Goal: Task Accomplishment & Management: Use online tool/utility

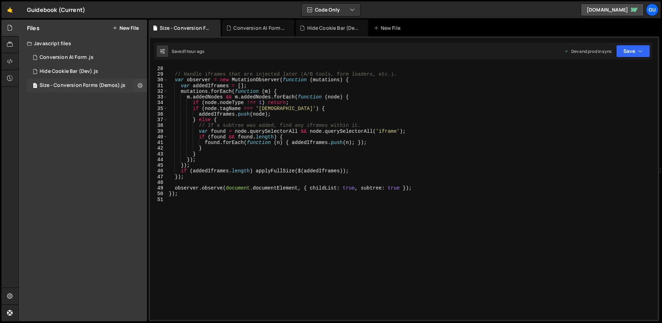
scroll to position [150, 0]
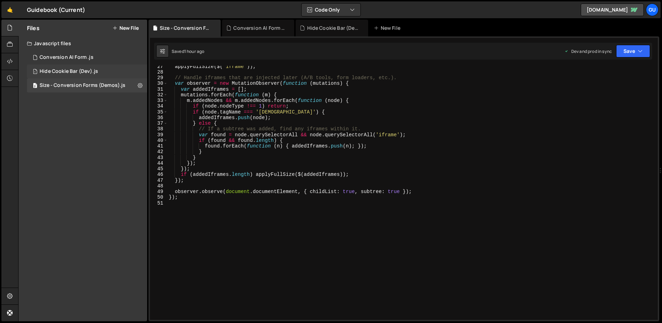
click at [104, 70] on div "1 Hide Cookie Bar (Dev).js 0" at bounding box center [87, 71] width 120 height 14
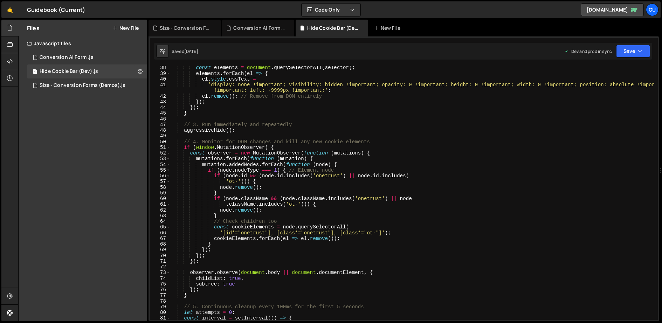
scroll to position [212, 0]
click at [98, 56] on div "2 Conversion AI Form .js 0" at bounding box center [87, 57] width 120 height 14
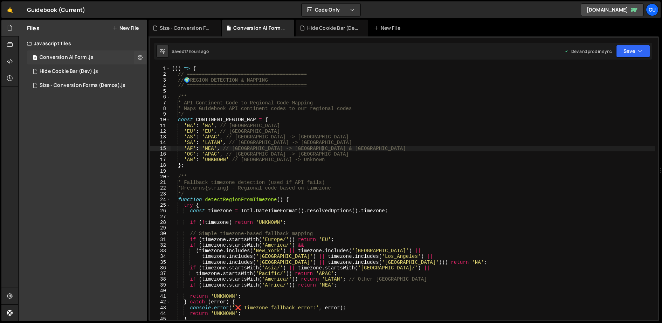
scroll to position [6196, 0]
click at [320, 117] on div "(( ) => { // ======================================== // 🌍 REGION DETECTION & M…" at bounding box center [456, 219] width 570 height 306
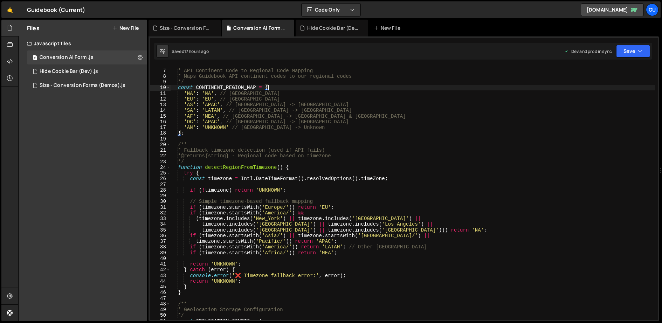
scroll to position [5, 0]
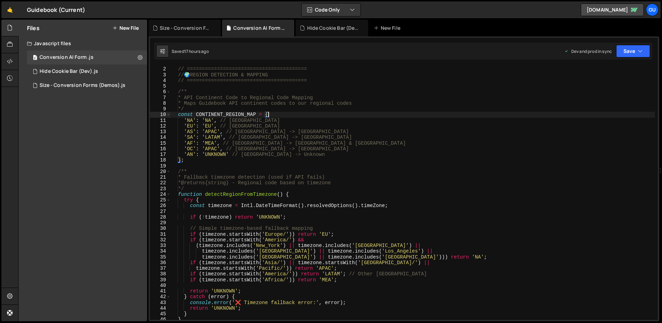
click at [228, 105] on div "(( ) => { // ======================================== // 🌍 REGION DETECTION & M…" at bounding box center [456, 214] width 570 height 306
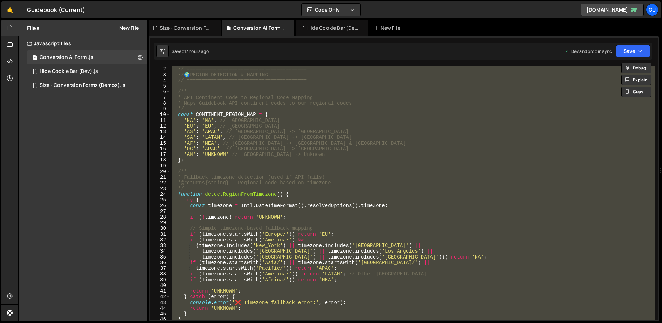
scroll to position [0, 0]
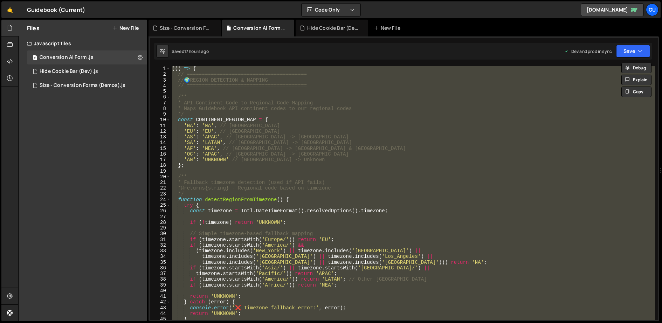
click at [320, 109] on div "(( ) => { // ======================================== // 🌍 REGION DETECTION & M…" at bounding box center [413, 193] width 484 height 254
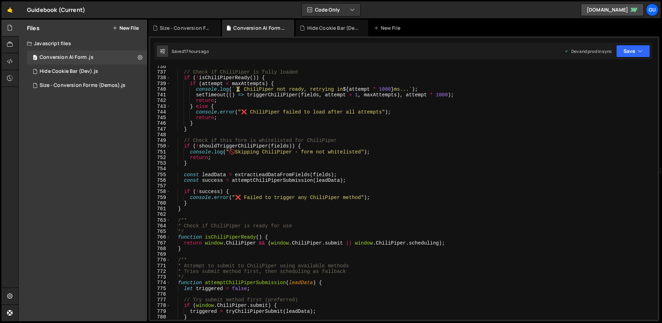
scroll to position [5114, 0]
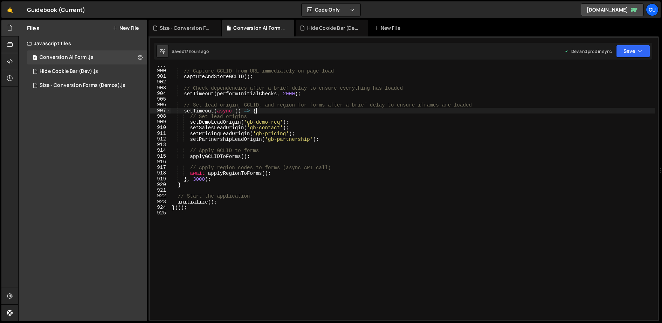
click at [324, 110] on div "// Capture GCLID from URL immediately on page load captureAndStoreGCLID ( ) ; /…" at bounding box center [456, 215] width 570 height 306
type textarea "})();"
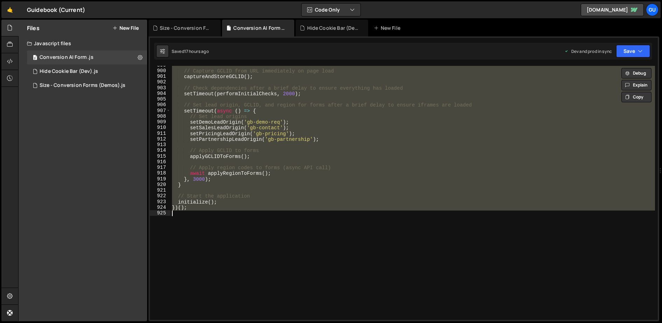
paste textarea
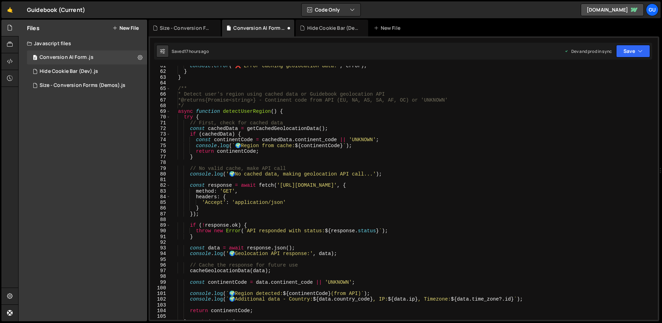
scroll to position [0, 0]
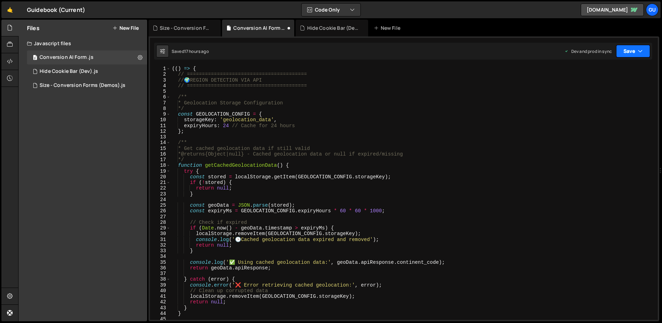
click at [588, 46] on button "Save" at bounding box center [633, 51] width 34 height 13
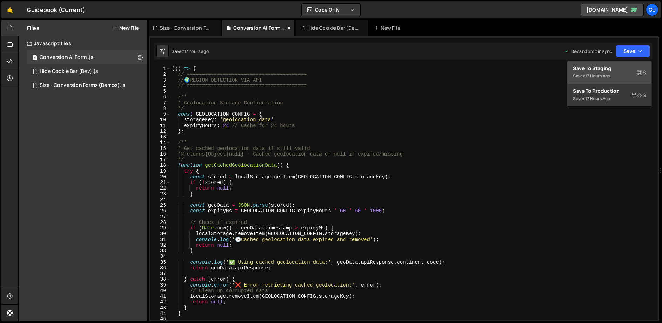
click at [588, 71] on div "Save to Staging S" at bounding box center [609, 68] width 73 height 7
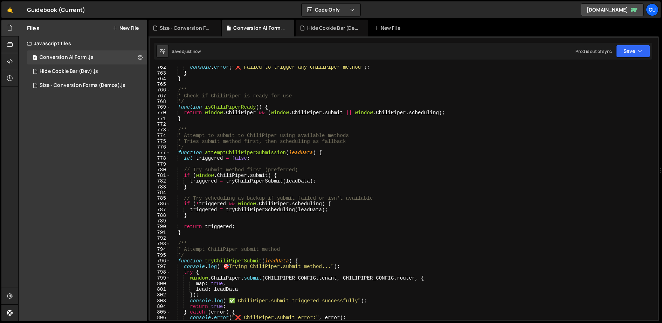
click at [588, 42] on div "38 39 40 41 42 43 44 45 46 47 48 49 50 51 52 53 54 55 56 57 58 59 60 61 62 63 6…" at bounding box center [404, 178] width 511 height 285
click at [588, 56] on button "Save" at bounding box center [633, 51] width 34 height 13
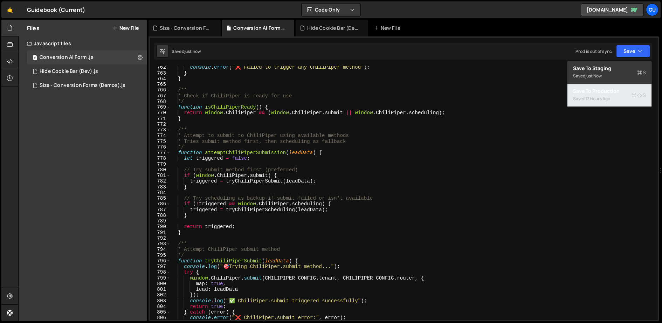
click at [588, 98] on div "Saved 17 hours ago" at bounding box center [609, 99] width 73 height 8
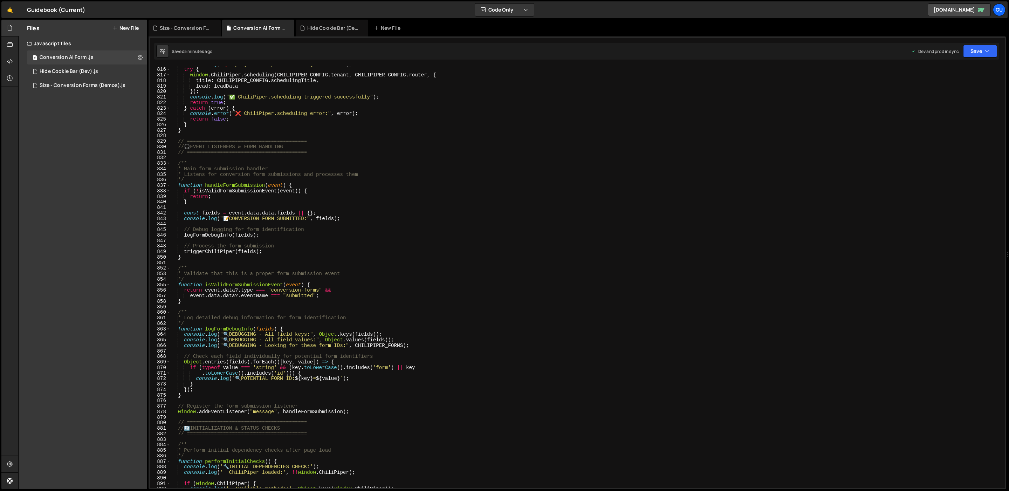
scroll to position [6031, 0]
click at [454, 183] on div "console . log ( " 🎯 Trying ChiliPiper.scheduling method..." ) ; try { window . …" at bounding box center [586, 277] width 831 height 433
type textarea "})();"
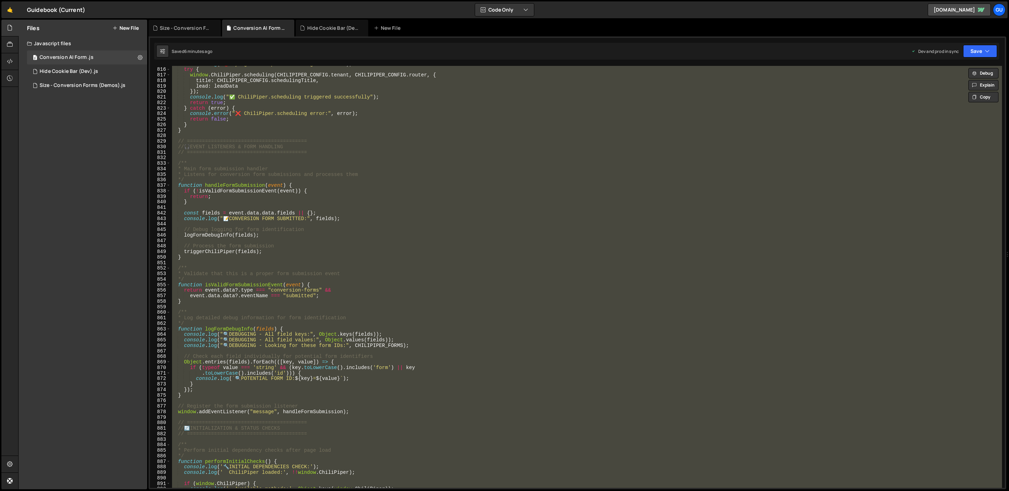
paste textarea
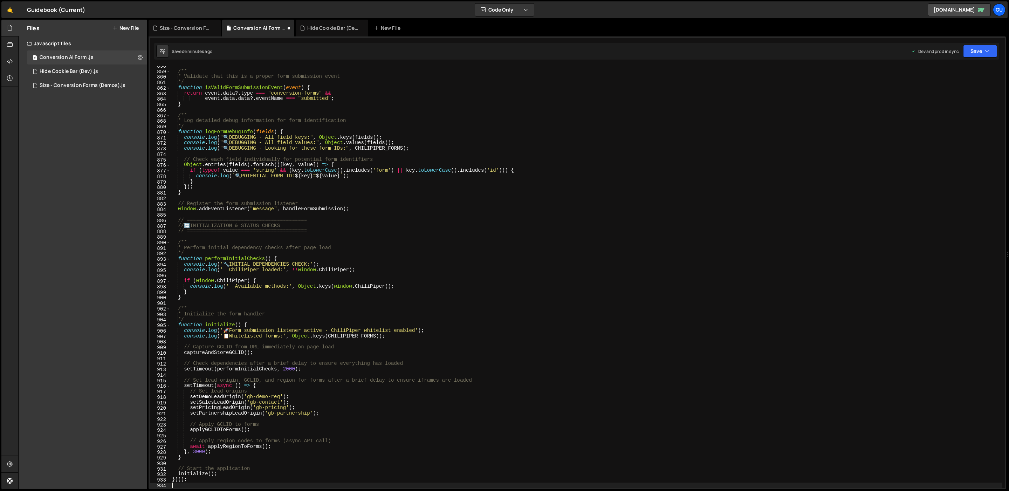
scroll to position [4730, 0]
click at [588, 52] on button "Save" at bounding box center [980, 51] width 34 height 13
click at [588, 68] on div "Save to Staging S" at bounding box center [956, 68] width 73 height 7
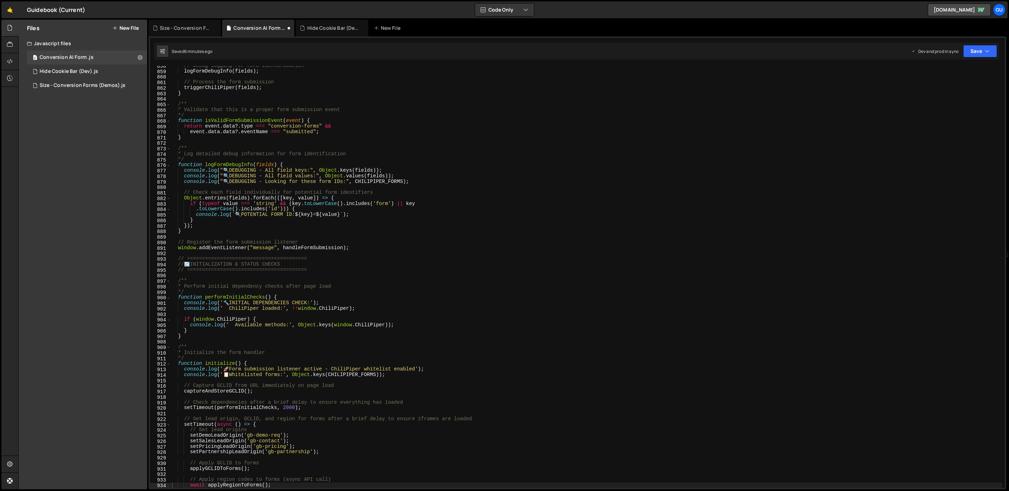
click at [588, 44] on div "Saved 6 minutes ago Dev and prod in sync Upgrade to Edit Save Save to Staging S…" at bounding box center [576, 51] width 845 height 17
click at [588, 53] on button "Save" at bounding box center [980, 51] width 34 height 13
click at [588, 95] on div "Saved 6 minutes ago" at bounding box center [956, 99] width 73 height 8
click at [437, 158] on div "// Debug logging for form identification logFormDebugInfo ( fields ) ; // Proce…" at bounding box center [586, 279] width 831 height 433
type textarea "})();"
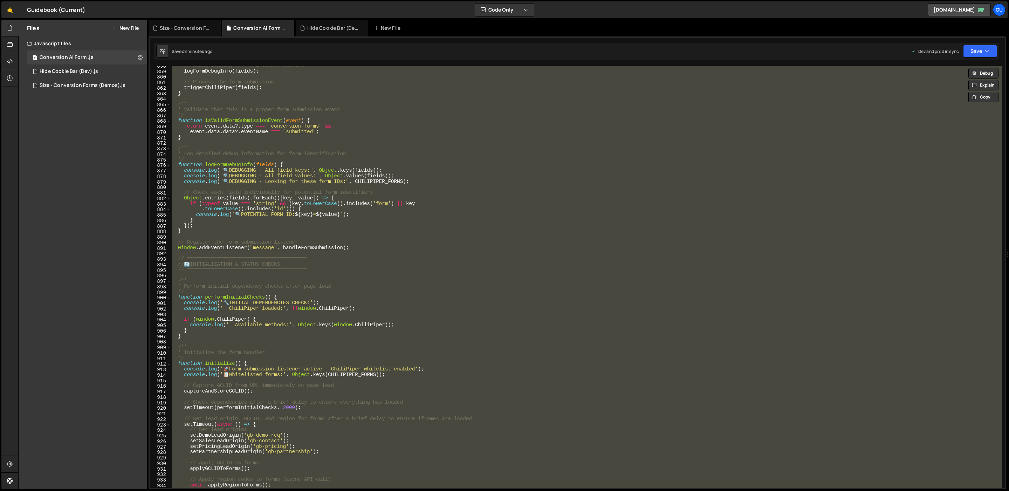
paste textarea
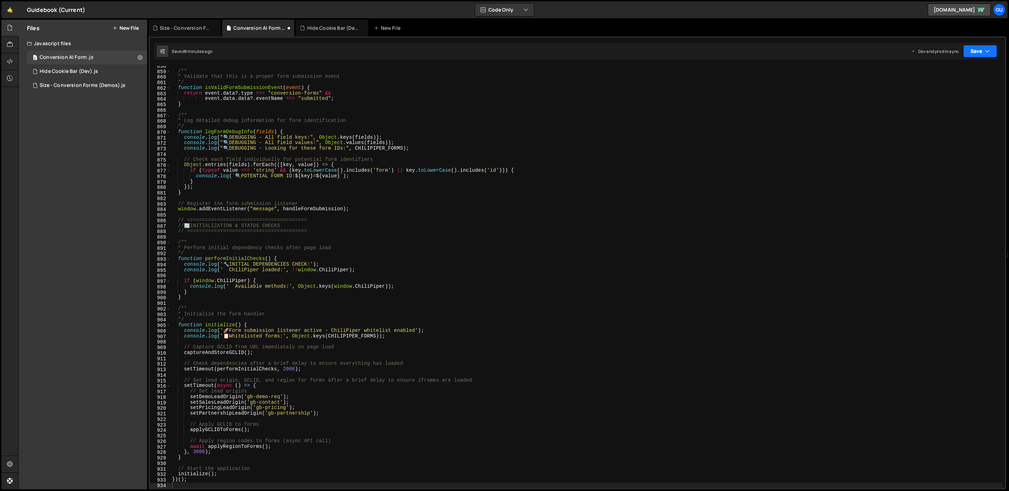
click at [588, 50] on button "Save" at bounding box center [980, 51] width 34 height 13
click at [588, 69] on div "Save to Staging S" at bounding box center [956, 68] width 73 height 7
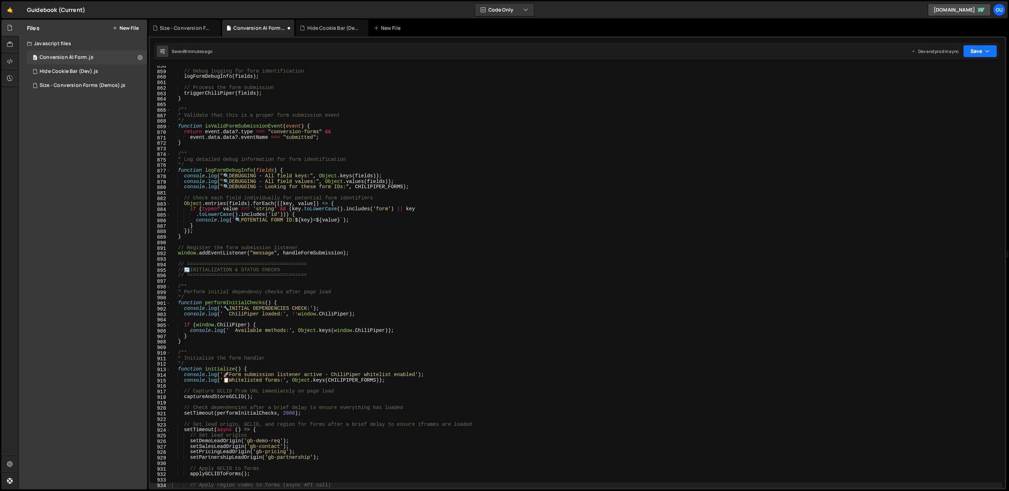
click at [588, 47] on button "Save" at bounding box center [980, 51] width 34 height 13
click at [588, 90] on div "Save to Production S" at bounding box center [956, 91] width 73 height 7
click at [377, 185] on div "// Debug logging for form identification logFormDebugInfo ( fields ) ; // Proce…" at bounding box center [586, 279] width 831 height 433
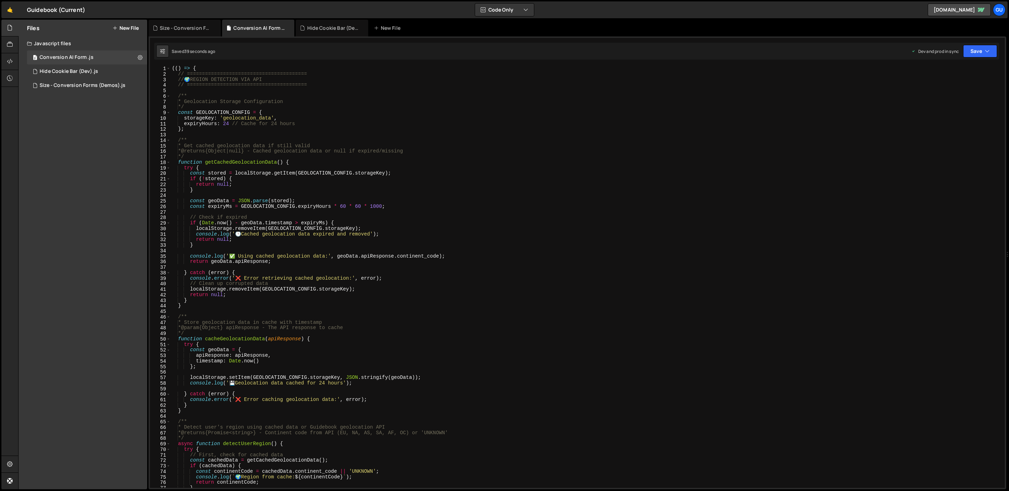
scroll to position [4638, 0]
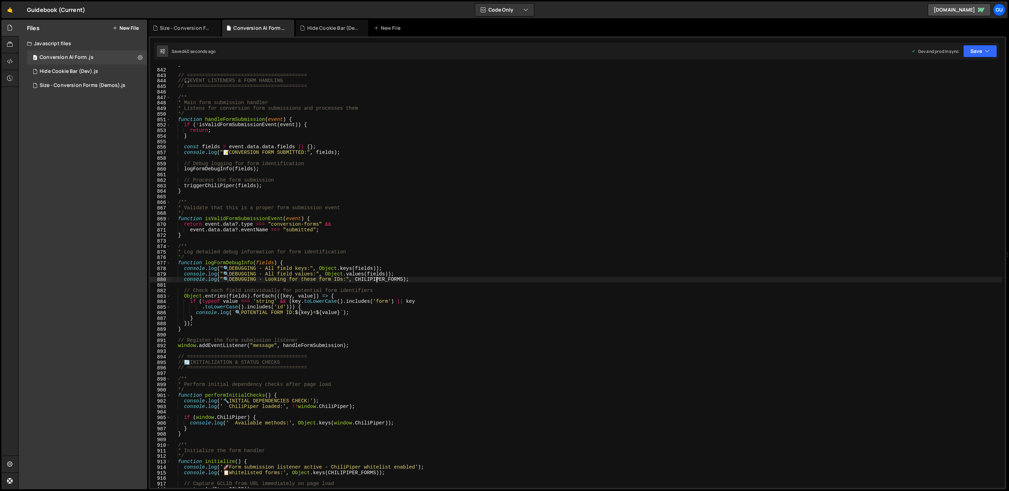
click at [378, 191] on div "} // ======================================== // 🎧 EVENT LISTENERS & FORM HANDL…" at bounding box center [586, 278] width 831 height 433
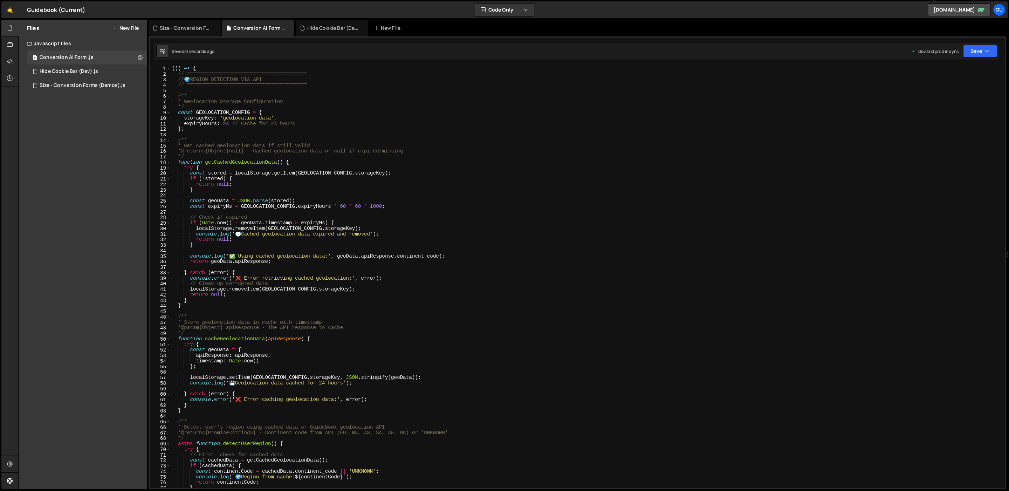
scroll to position [0, 0]
click at [507, 190] on div "(( ) => { // ======================================== // 🌍 REGION DETECTION VIA…" at bounding box center [586, 282] width 831 height 433
type textarea "})();"
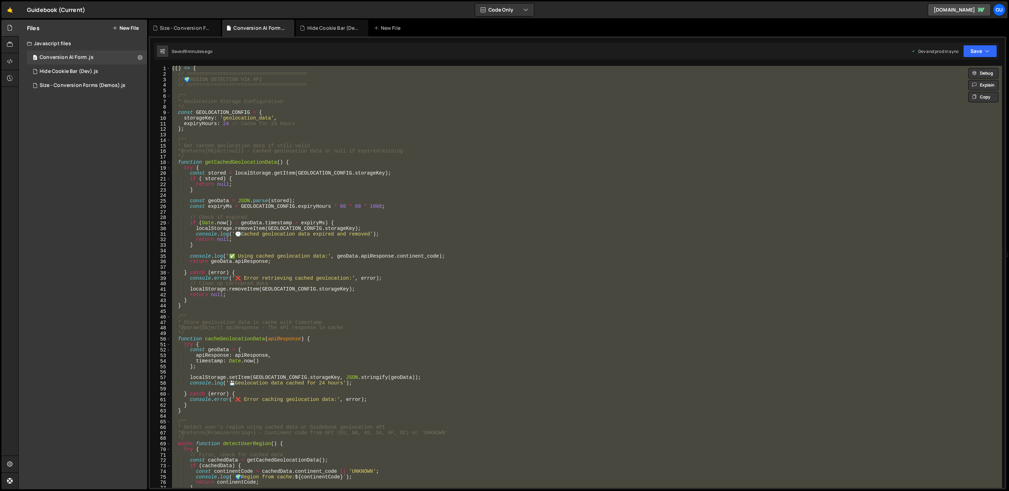
paste textarea
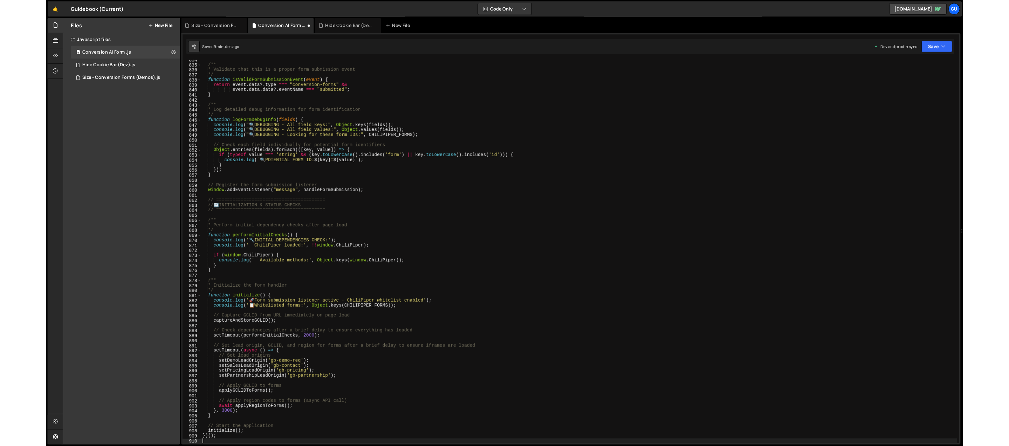
scroll to position [4598, 0]
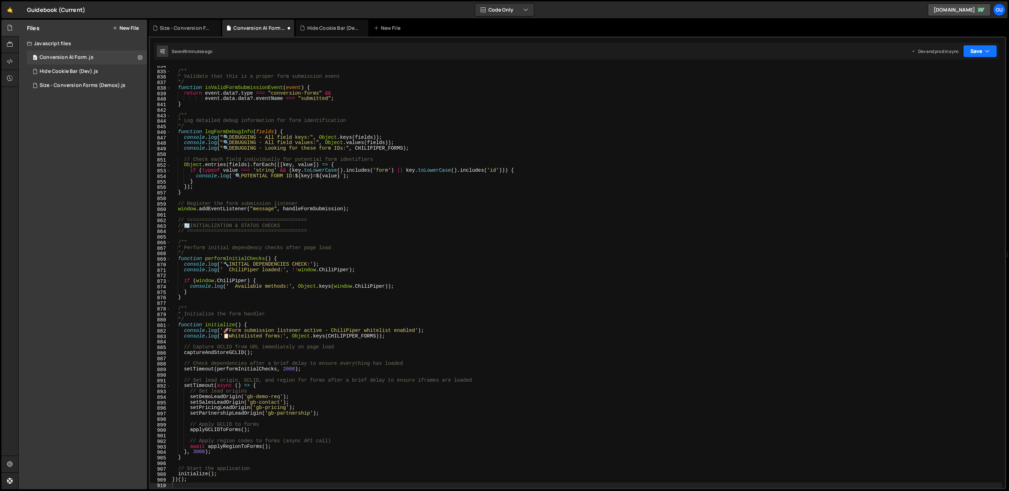
click at [588, 47] on button "Save" at bounding box center [980, 51] width 34 height 13
click at [588, 66] on div "Save to Staging S" at bounding box center [956, 68] width 73 height 7
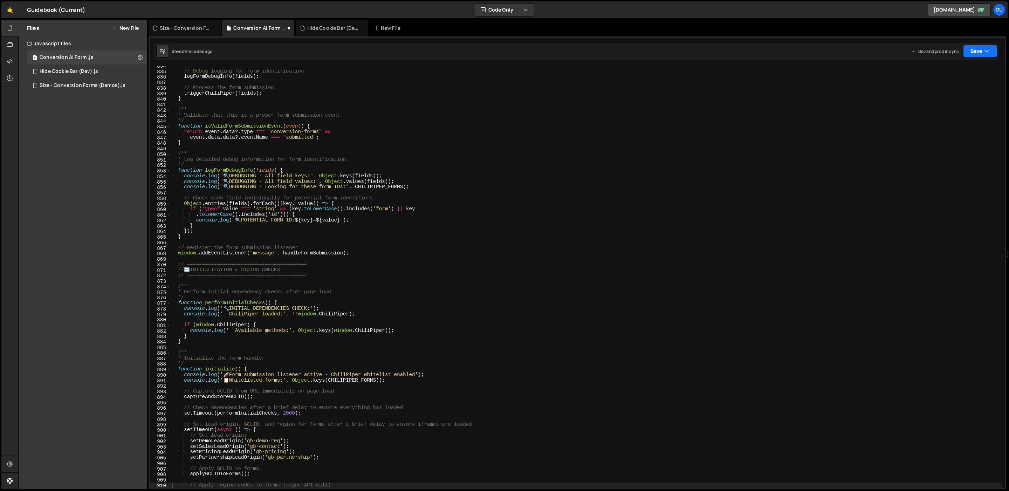
click at [588, 51] on button "Save" at bounding box center [980, 51] width 34 height 13
click at [588, 86] on button "Save to Production S Saved 9 minutes ago" at bounding box center [956, 95] width 84 height 23
click at [464, 139] on div "// Debug logging for form identification logFormDebugInfo ( fields ) ; // Proce…" at bounding box center [586, 279] width 831 height 433
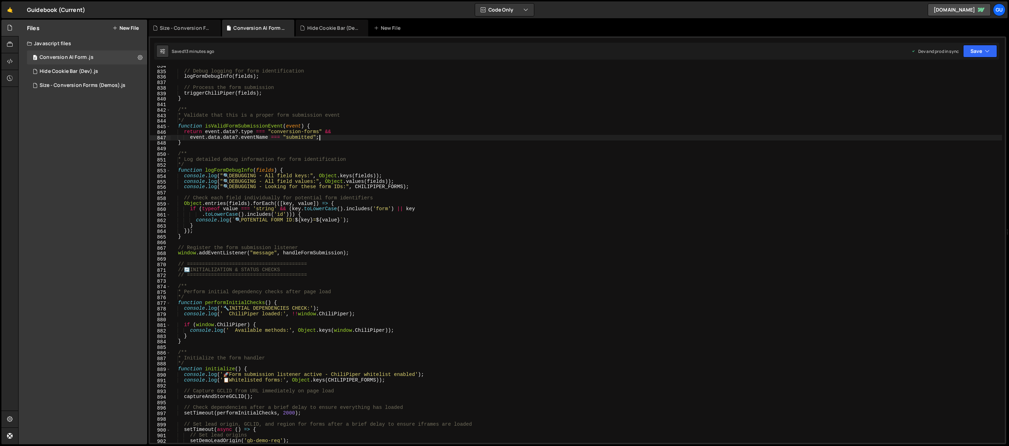
click at [549, 144] on div "// Debug logging for form identification logFormDebugInfo ( fields ) ; // Proce…" at bounding box center [586, 257] width 831 height 388
type textarea "})();"
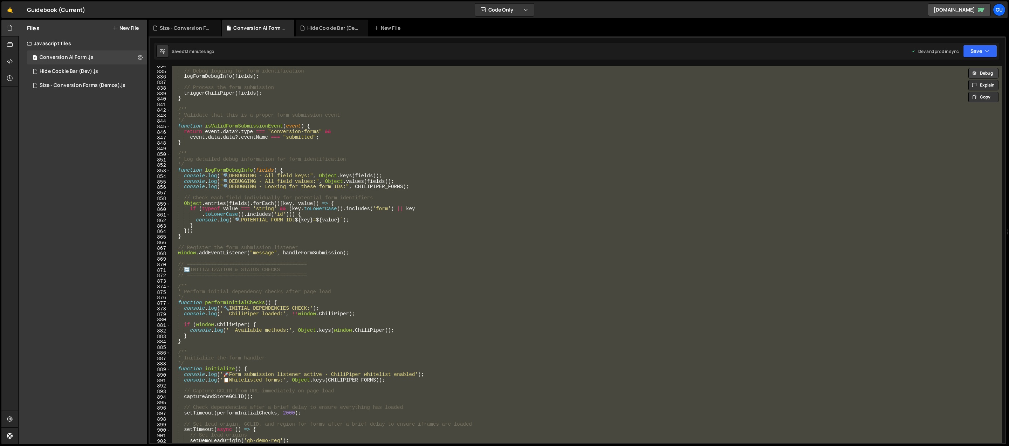
paste textarea
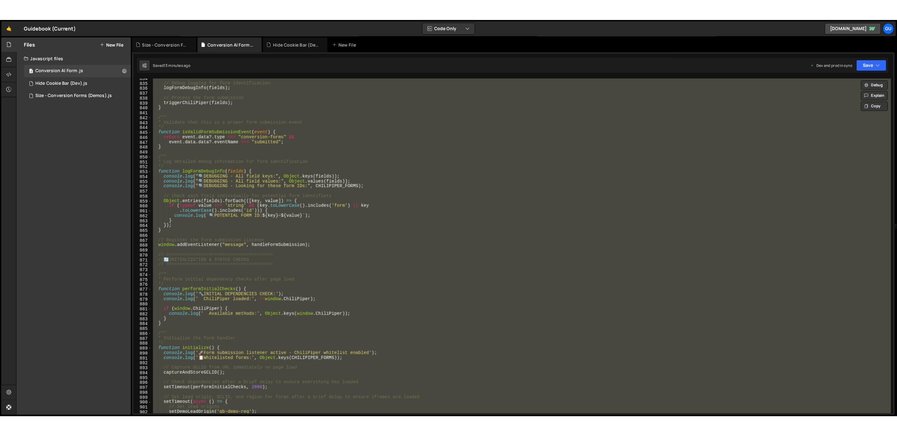
scroll to position [4880, 0]
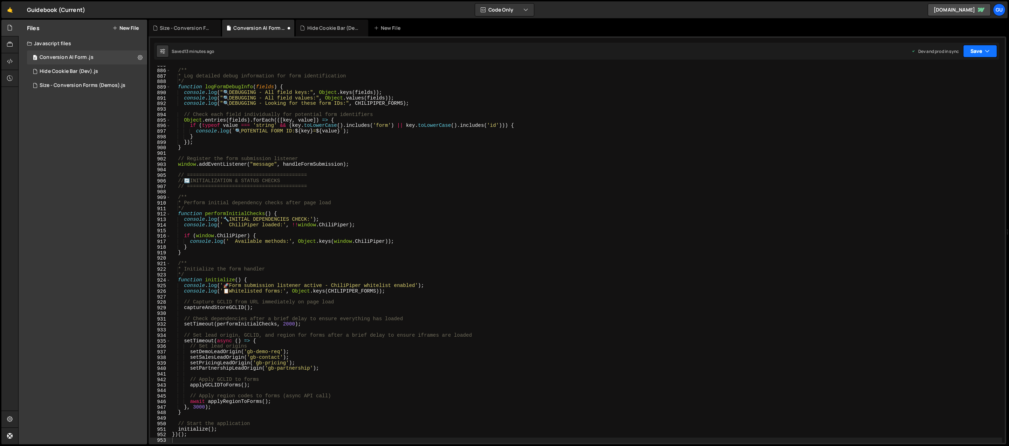
click at [588, 55] on button "Save" at bounding box center [980, 51] width 34 height 13
click at [588, 75] on div "13 minutes ago" at bounding box center [946, 76] width 29 height 6
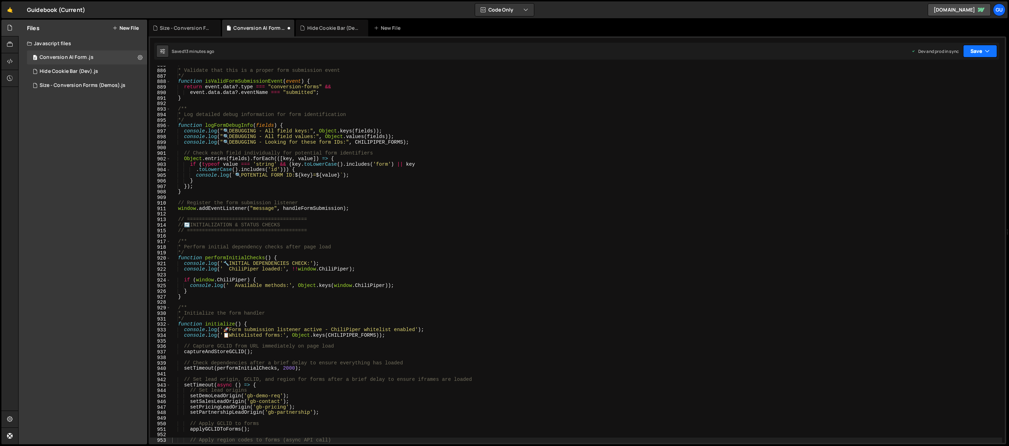
click at [588, 53] on button "Save" at bounding box center [980, 51] width 34 height 13
click at [588, 85] on button "Save to Production S Saved 13 minutes ago" at bounding box center [956, 95] width 84 height 23
type textarea "*/"
click at [588, 76] on div "/** * Validate that this is a proper form submission event */ function isValidF…" at bounding box center [586, 256] width 831 height 388
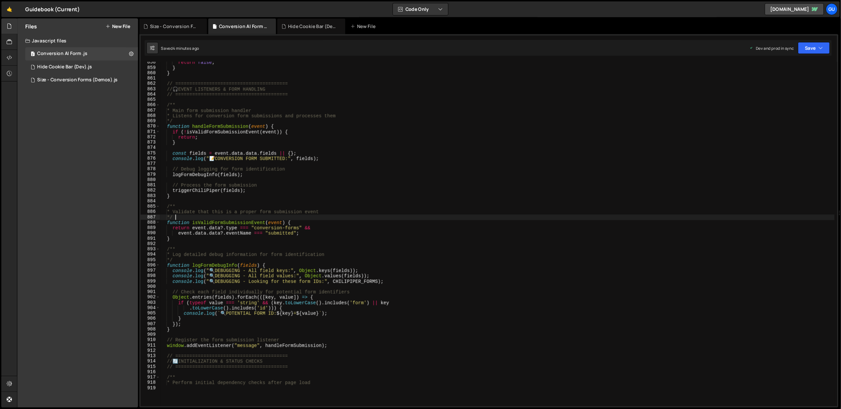
scroll to position [6031, 0]
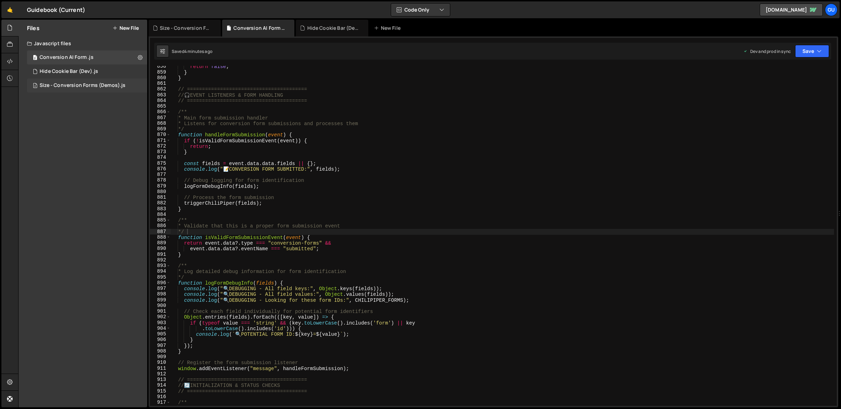
click at [77, 85] on div "Size - Conversion Forms (Demos).js" at bounding box center [83, 85] width 86 height 6
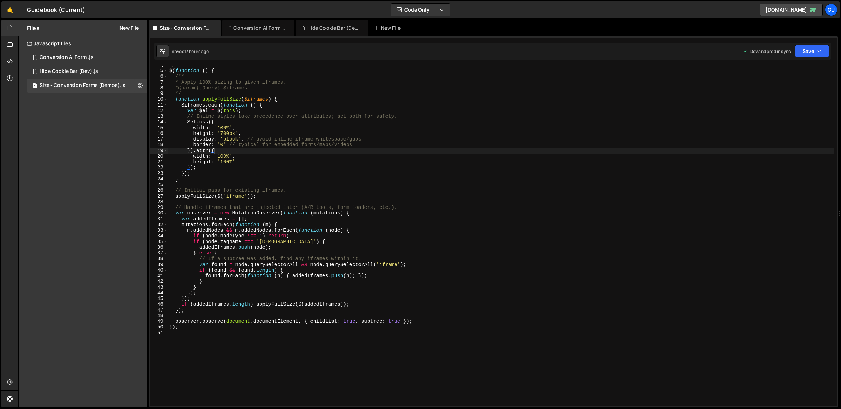
scroll to position [0, 0]
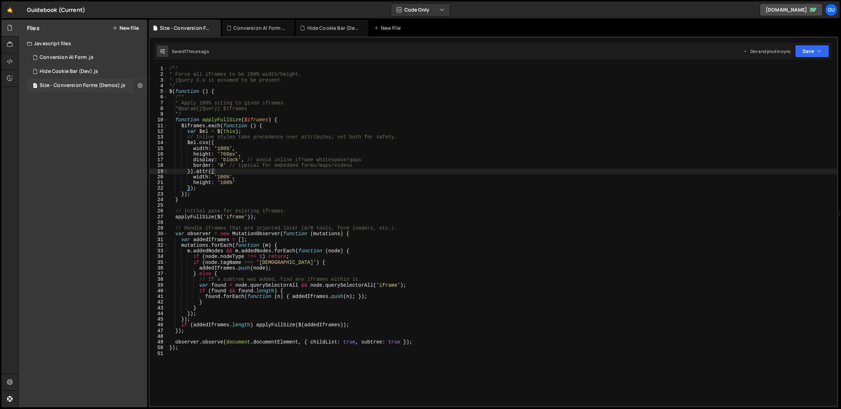
click at [140, 86] on icon at bounding box center [140, 85] width 5 height 7
click at [165, 127] on button "Delete File" at bounding box center [183, 128] width 69 height 14
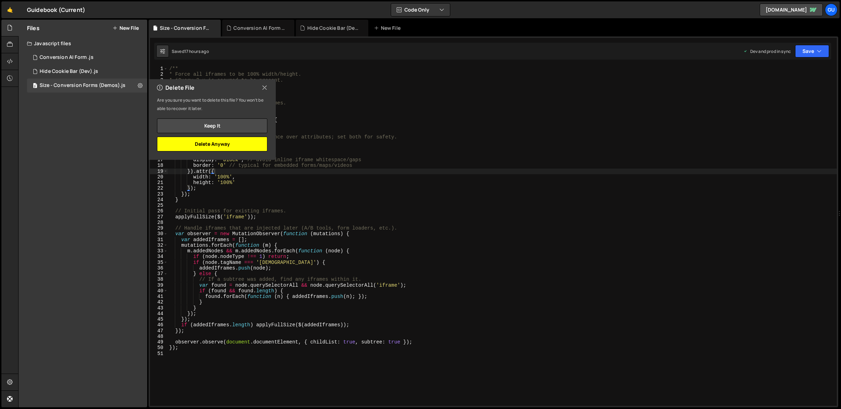
click at [254, 146] on button "Delete Anyway" at bounding box center [212, 144] width 110 height 15
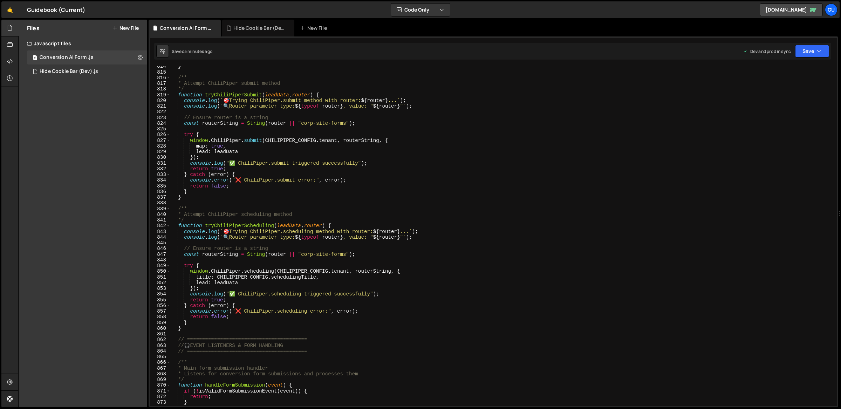
scroll to position [4602, 0]
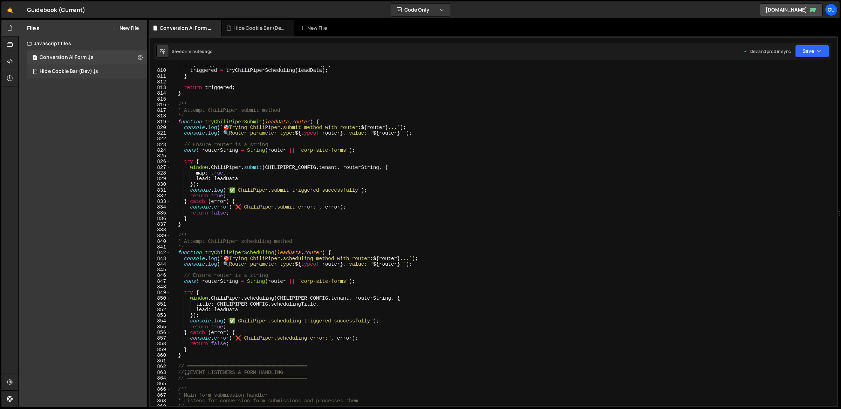
click at [80, 70] on div "Hide Cookie Bar (Dev).js" at bounding box center [69, 71] width 58 height 6
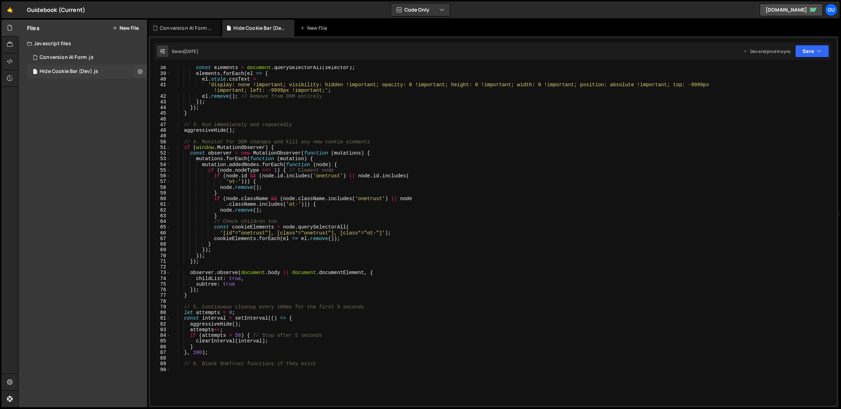
scroll to position [0, 0]
click at [13, 63] on div at bounding box center [9, 61] width 17 height 17
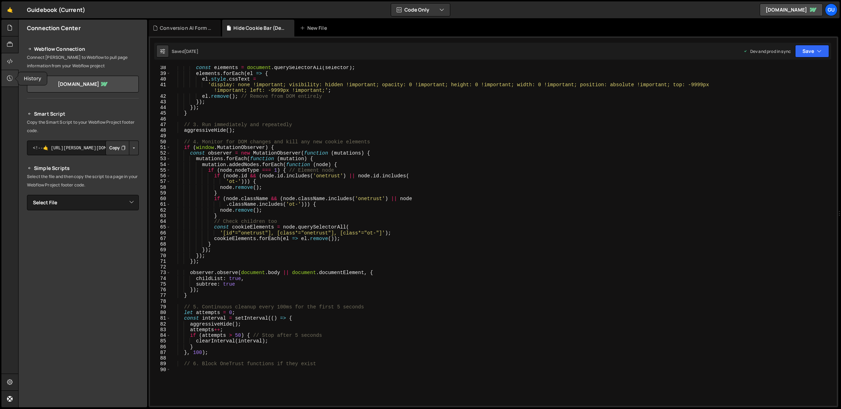
click at [7, 77] on icon at bounding box center [10, 78] width 6 height 8
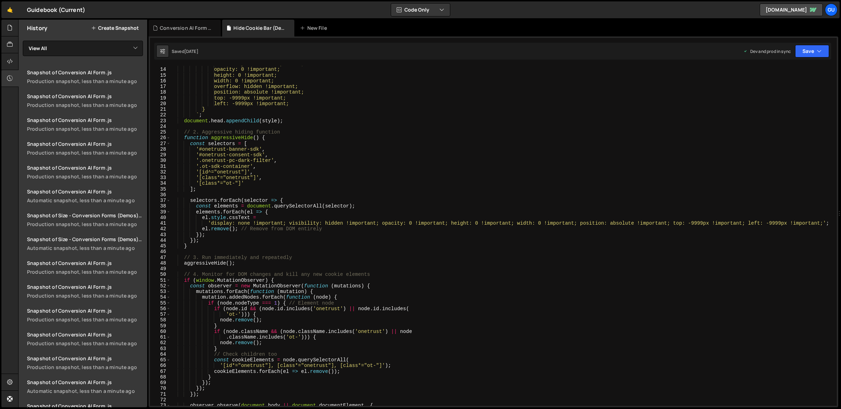
scroll to position [73, 0]
type textarea "function aggressiveHide() {"
click at [277, 137] on div "visibility: hidden !important; opacity: 0 !important; height: 0 !important; wid…" at bounding box center [502, 237] width 663 height 352
click at [185, 28] on div "Conversion AI Form .js" at bounding box center [186, 28] width 53 height 7
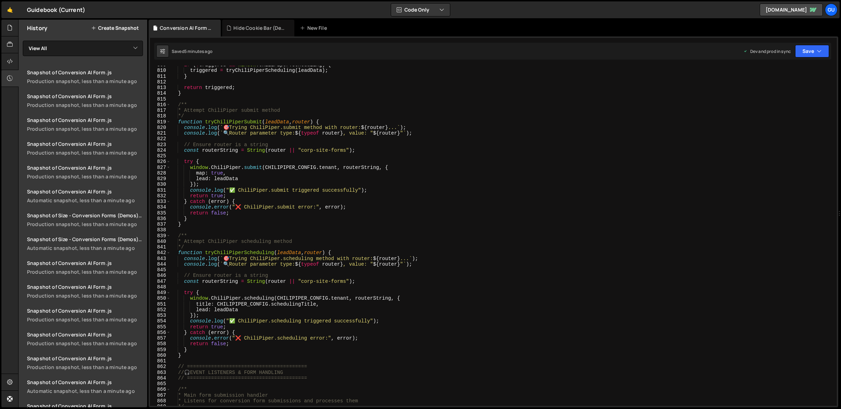
scroll to position [6110, 0]
click at [110, 29] on button "Create Snapshot" at bounding box center [115, 28] width 48 height 6
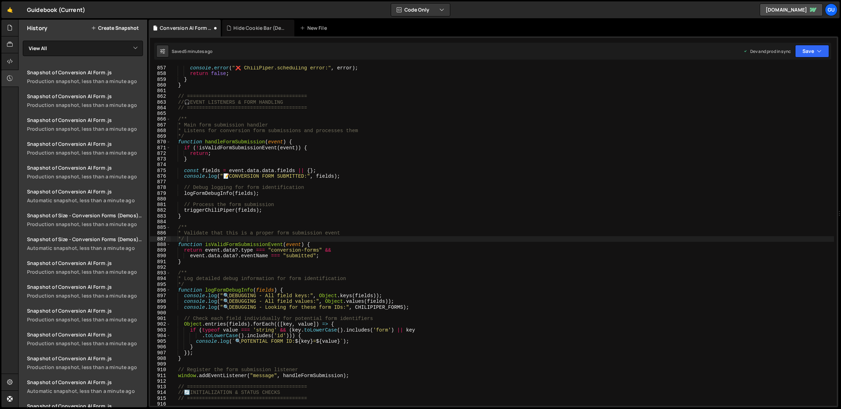
scroll to position [4872, 0]
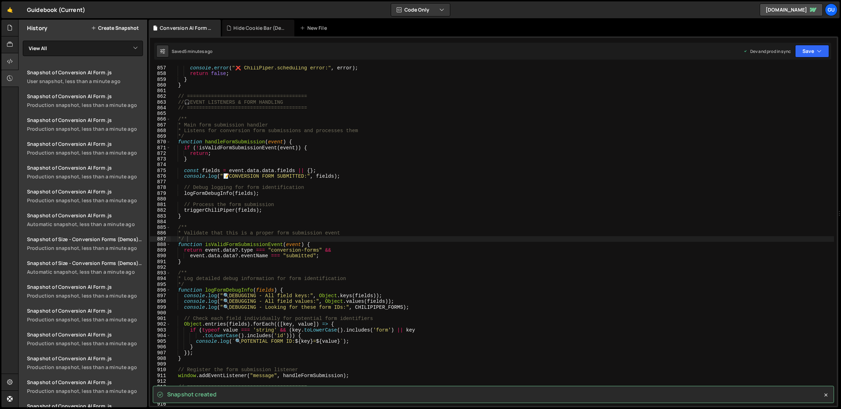
click at [15, 58] on div at bounding box center [9, 61] width 17 height 17
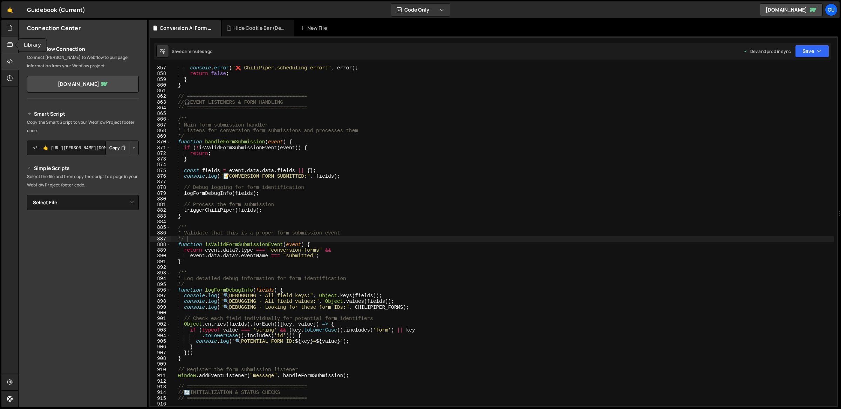
click at [9, 42] on icon at bounding box center [10, 45] width 6 height 8
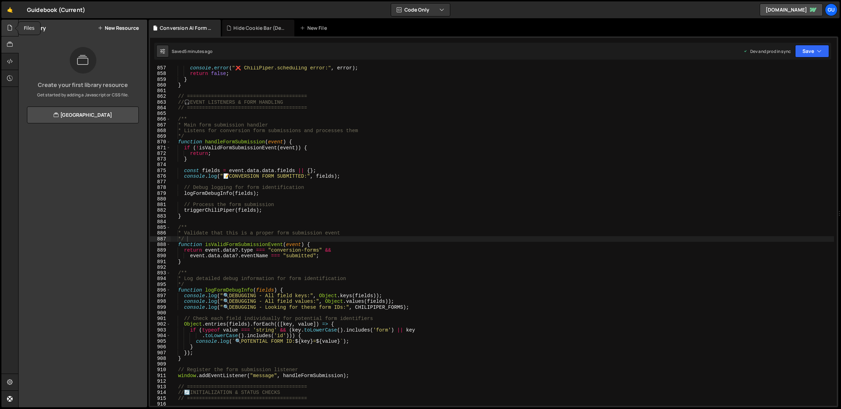
click at [10, 29] on icon at bounding box center [10, 28] width 6 height 8
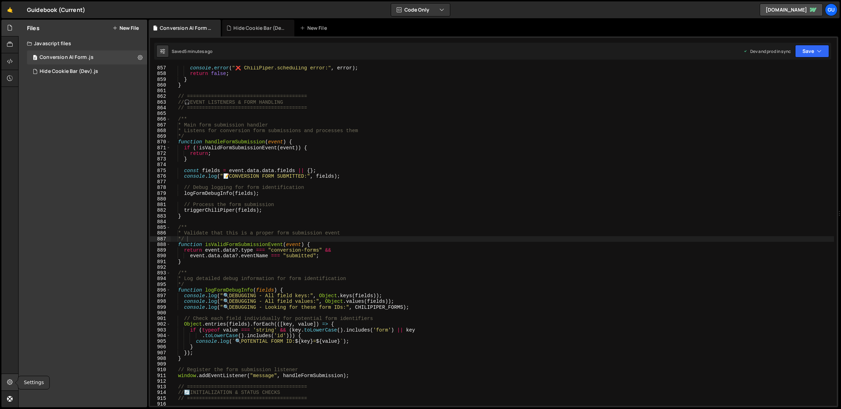
click at [11, 287] on icon at bounding box center [10, 382] width 6 height 8
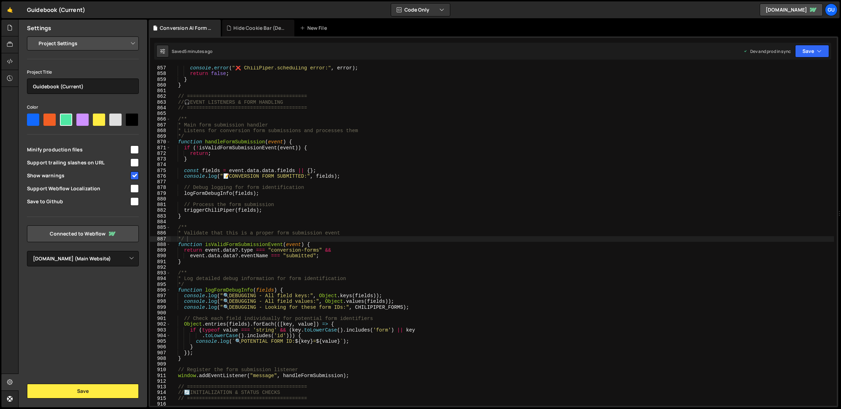
click at [134, 150] on input "checkbox" at bounding box center [134, 149] width 8 height 8
checkbox input "true"
click at [135, 174] on input "checkbox" at bounding box center [134, 175] width 8 height 8
checkbox input "false"
click at [136, 201] on input "checkbox" at bounding box center [134, 201] width 8 height 8
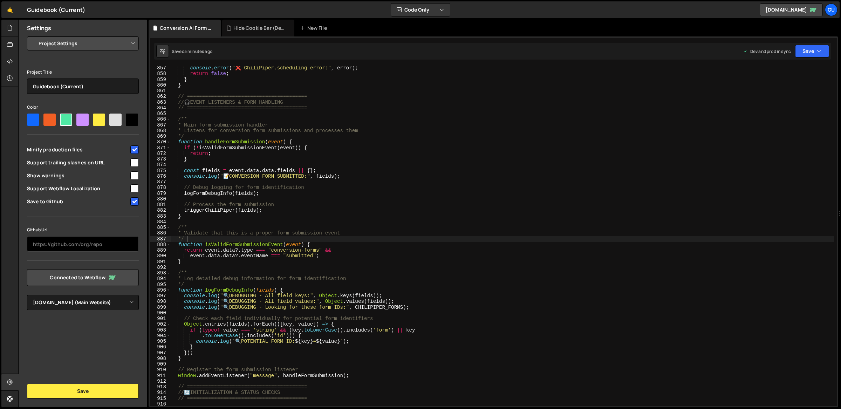
click at [116, 243] on input "text" at bounding box center [83, 243] width 112 height 15
click at [136, 200] on input "checkbox" at bounding box center [134, 201] width 8 height 8
checkbox input "true"
click at [99, 287] on button "Save" at bounding box center [83, 391] width 112 height 15
click at [109, 287] on button "Save" at bounding box center [83, 391] width 112 height 15
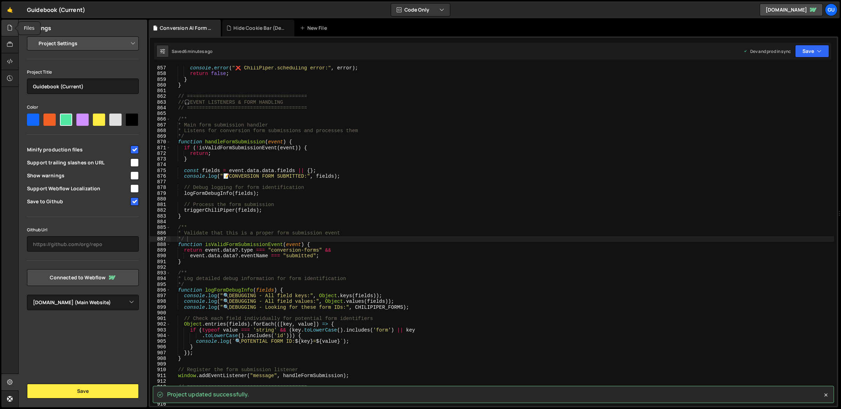
click at [13, 33] on div at bounding box center [9, 28] width 17 height 17
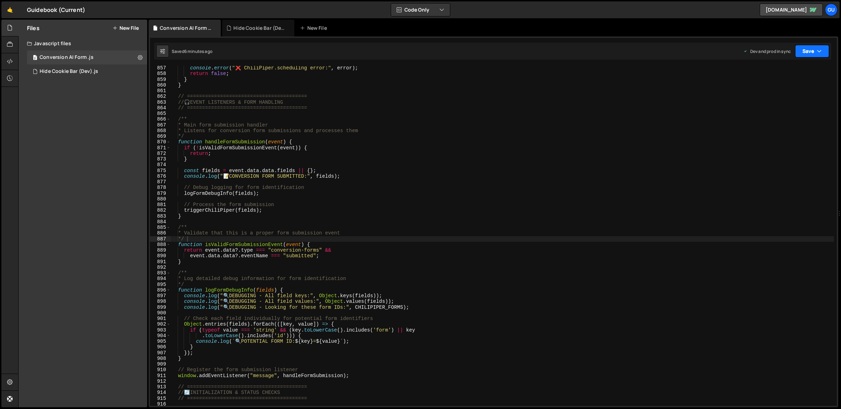
click at [588, 46] on button "Save" at bounding box center [812, 51] width 34 height 13
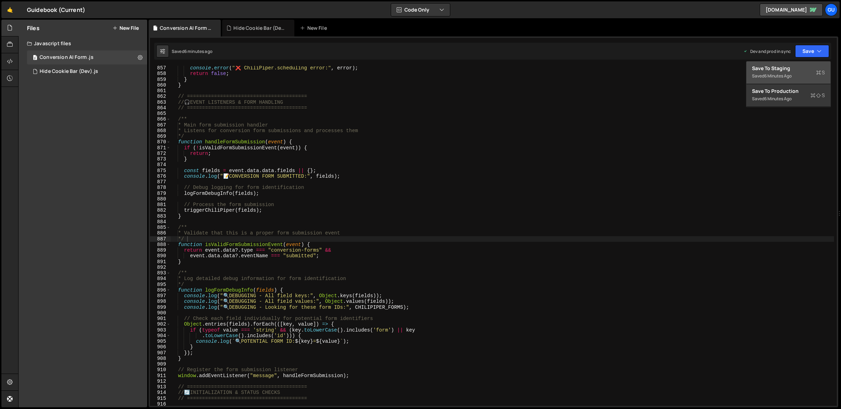
click at [588, 67] on div "Save to Staging S" at bounding box center [788, 68] width 73 height 7
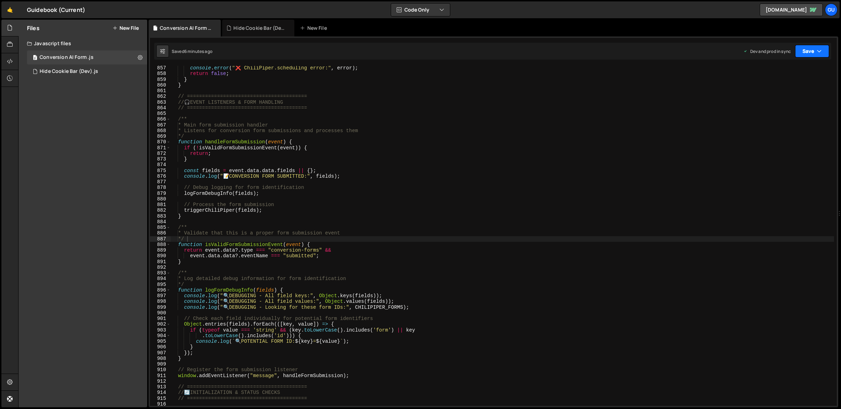
click at [588, 54] on button "Save" at bounding box center [812, 51] width 34 height 13
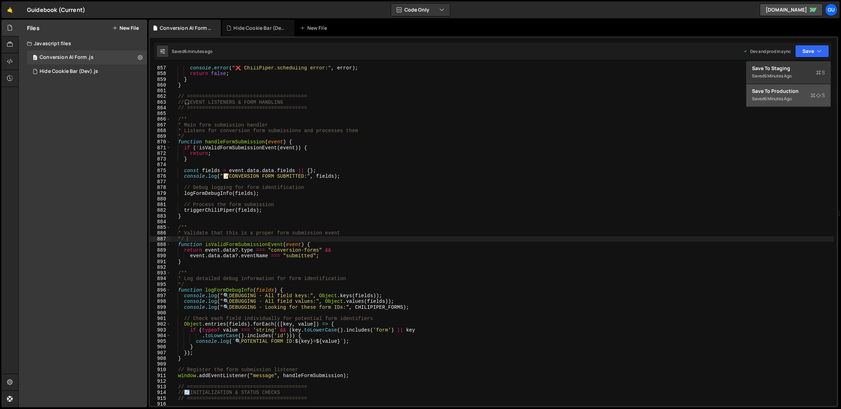
click at [588, 92] on div "Save to Production S" at bounding box center [788, 91] width 73 height 7
